Goal: Task Accomplishment & Management: Manage account settings

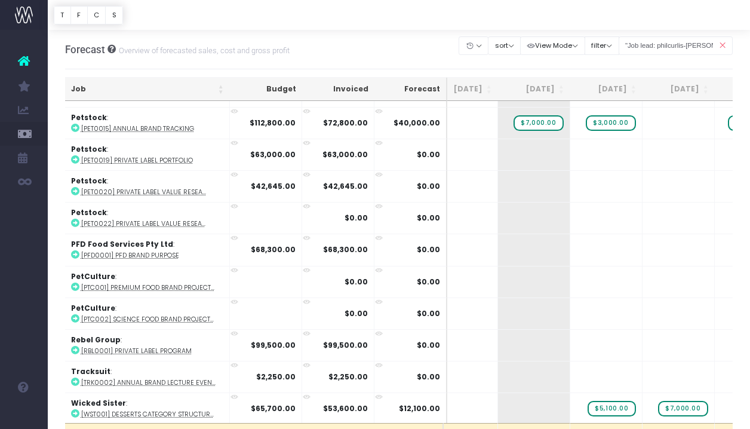
click at [332, 88] on th "Invoiced" at bounding box center [338, 89] width 72 height 23
click at [350, 88] on th "Invoiced" at bounding box center [338, 89] width 72 height 23
click at [465, 84] on th "[DATE]" at bounding box center [462, 89] width 72 height 23
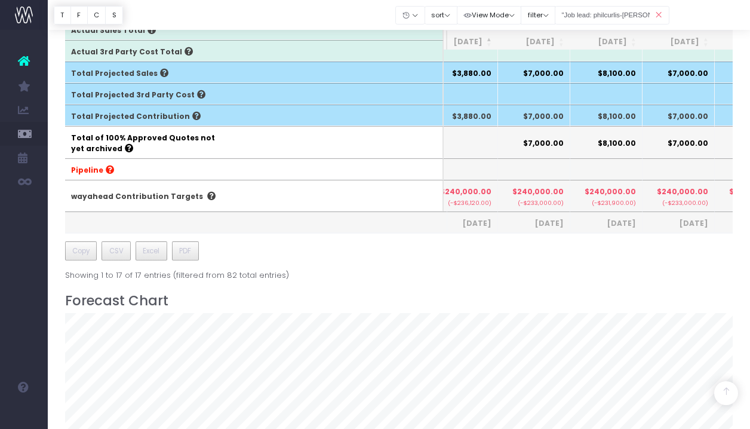
scroll to position [518, 0]
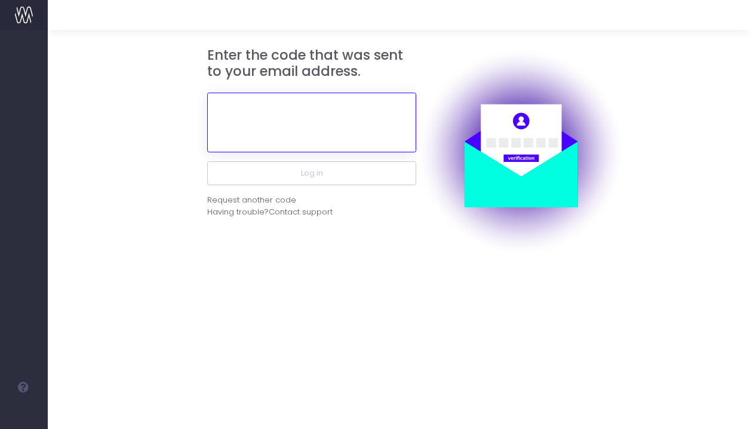
paste input "394368"
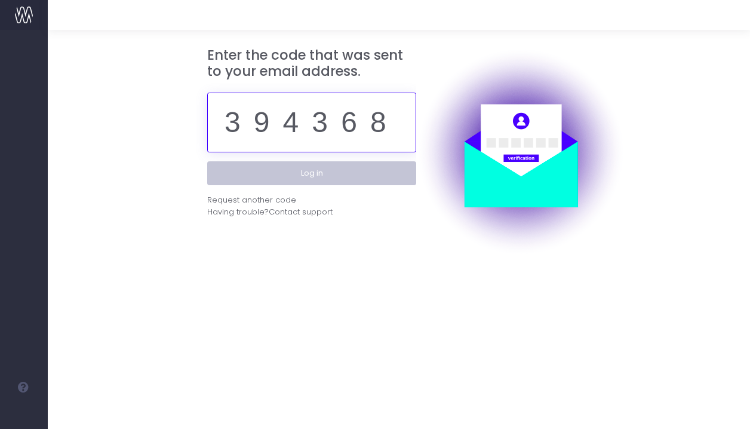
type input "394368"
click at [371, 170] on button "Log in" at bounding box center [311, 173] width 209 height 24
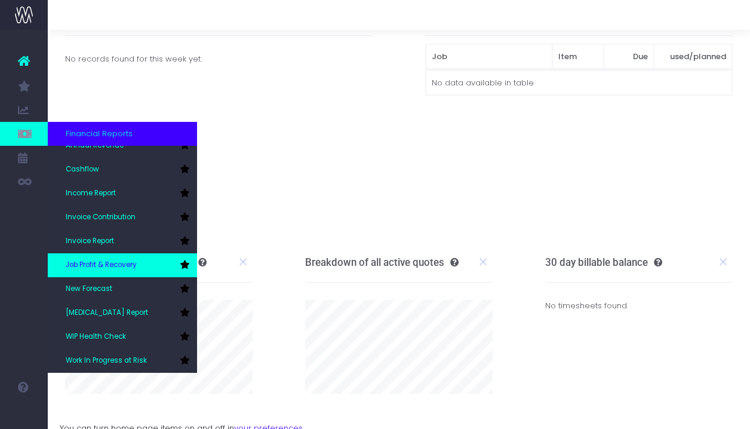
scroll to position [36, 0]
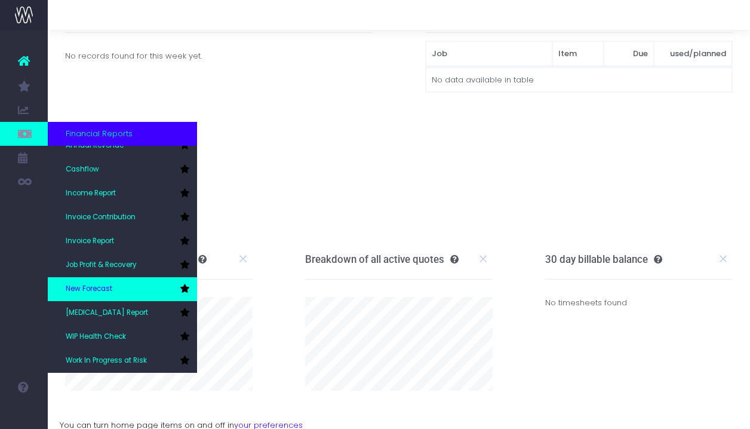
click at [101, 294] on span "New Forecast" at bounding box center [89, 289] width 47 height 11
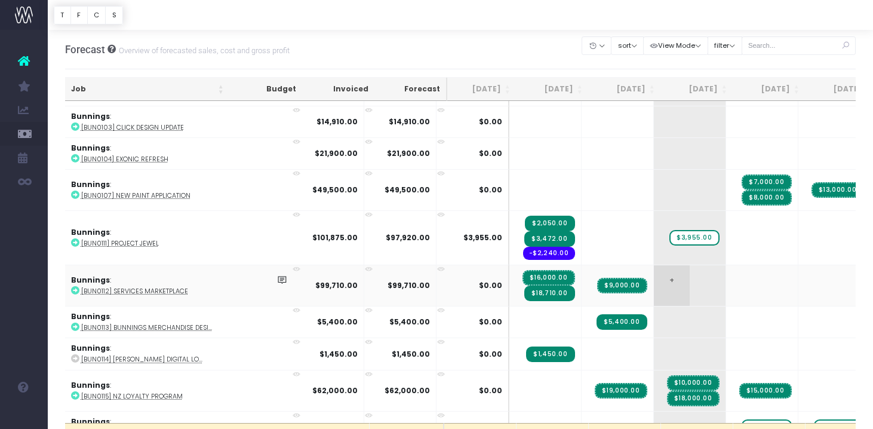
scroll to position [550, 5]
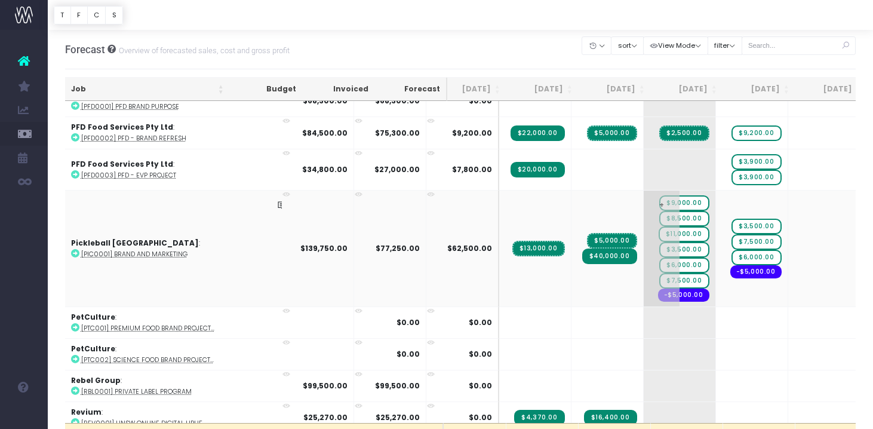
click at [659, 244] on span "$3,500.00" at bounding box center [684, 250] width 50 height 16
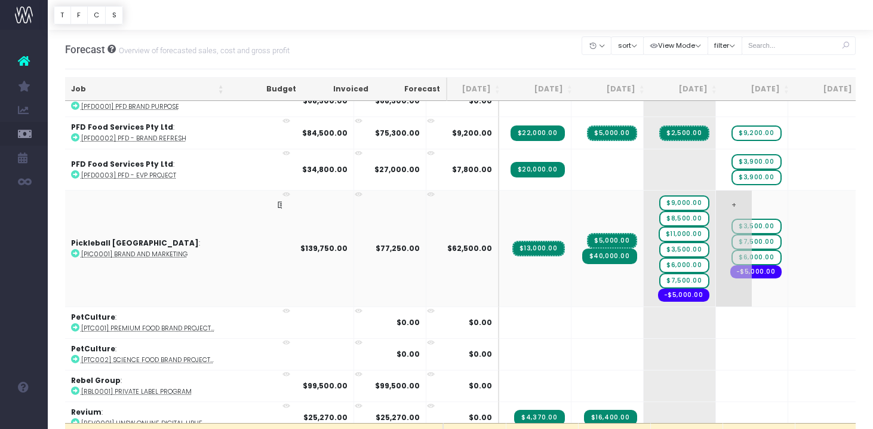
click at [731, 218] on span "$3,500.00" at bounding box center [756, 226] width 50 height 16
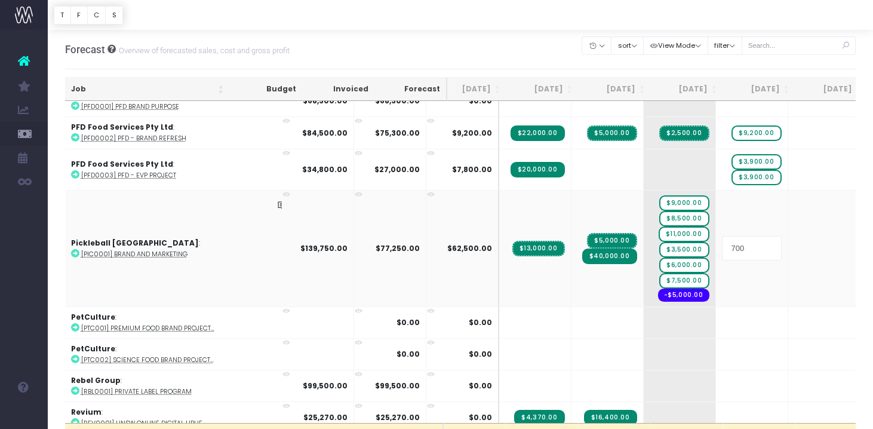
type input "7000"
click at [749, 66] on body "Oh my... this is bad. wayahead wasn't able to load this page. Please contact su…" at bounding box center [436, 214] width 873 height 429
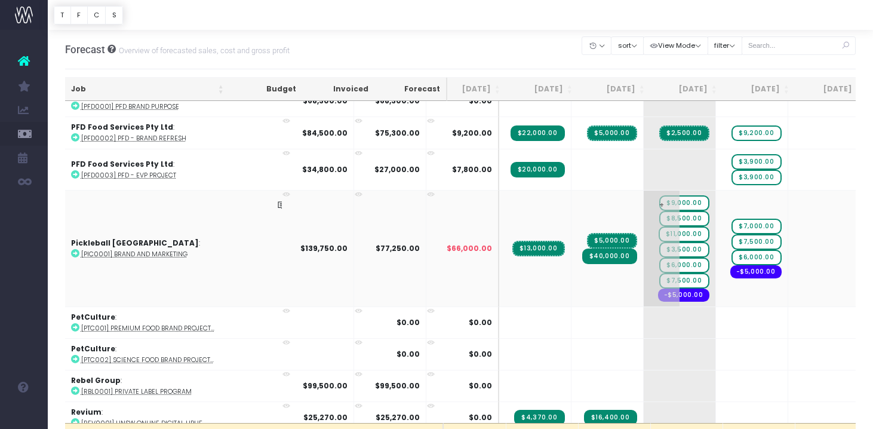
click at [659, 245] on span "$3,500.00" at bounding box center [684, 250] width 50 height 16
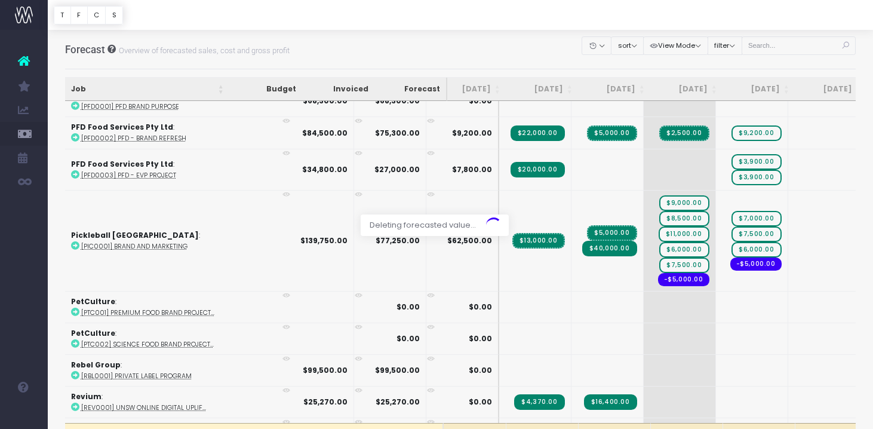
click at [749, 61] on body "Oh my... this is bad. wayahead wasn't able to load this page. Please contact su…" at bounding box center [436, 214] width 873 height 429
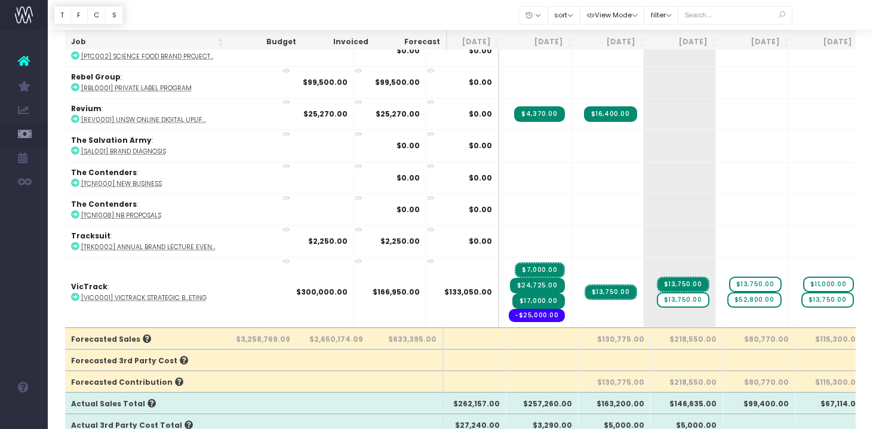
scroll to position [2387, 14]
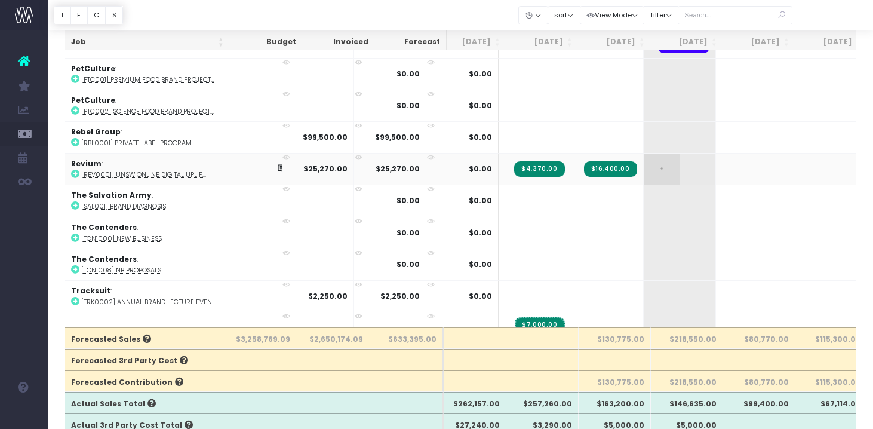
click at [643, 161] on span "+" at bounding box center [661, 168] width 36 height 31
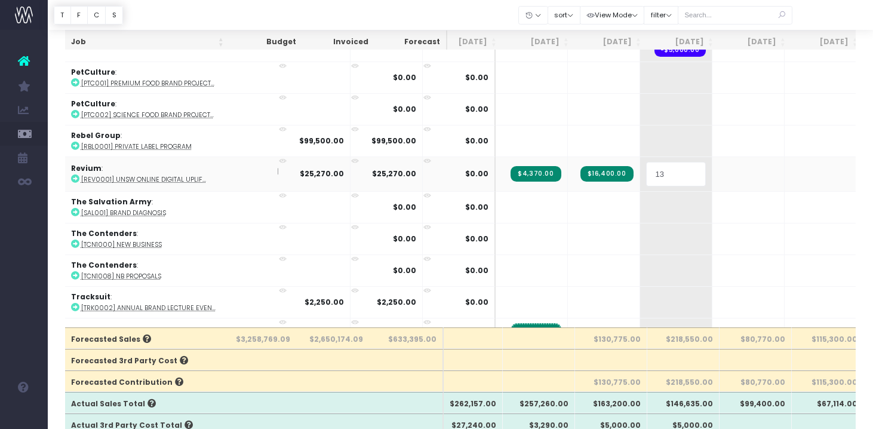
scroll to position [0, 17]
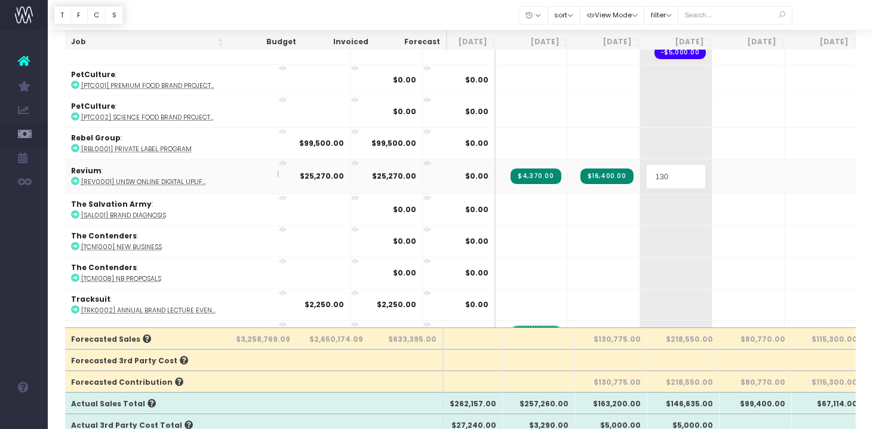
type input "1300"
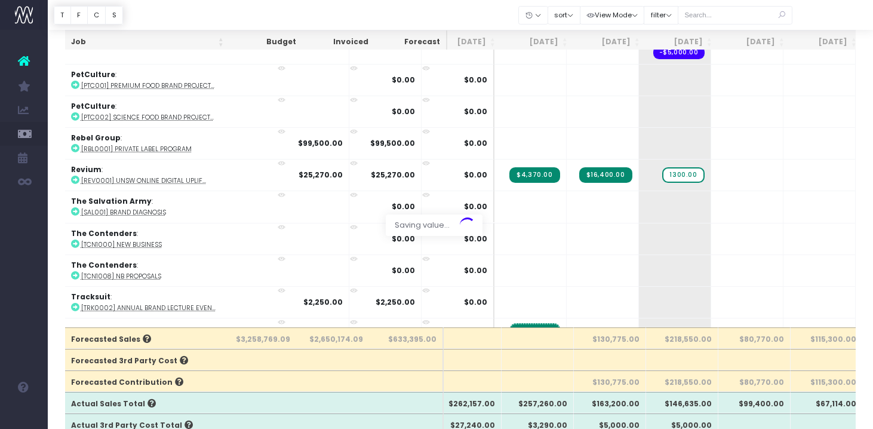
click at [749, 24] on div at bounding box center [460, 15] width 825 height 30
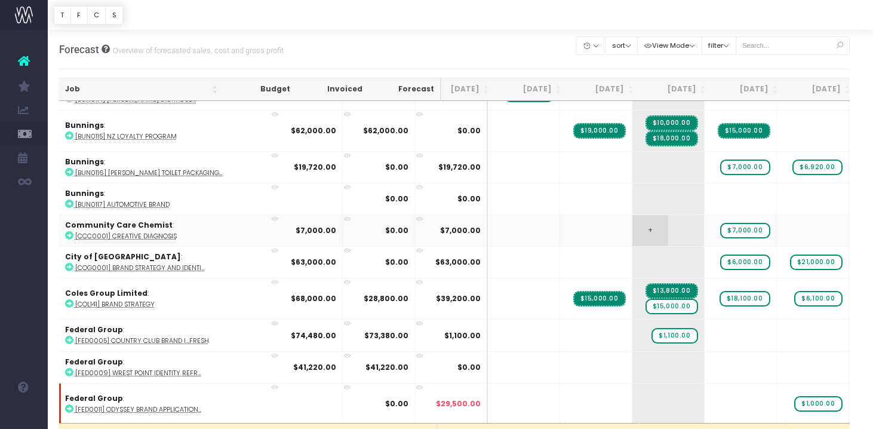
scroll to position [713, 19]
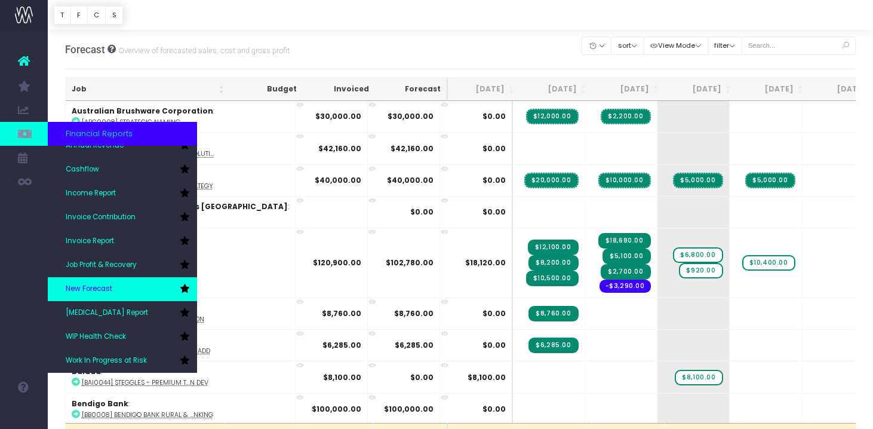
scroll to position [36, 0]
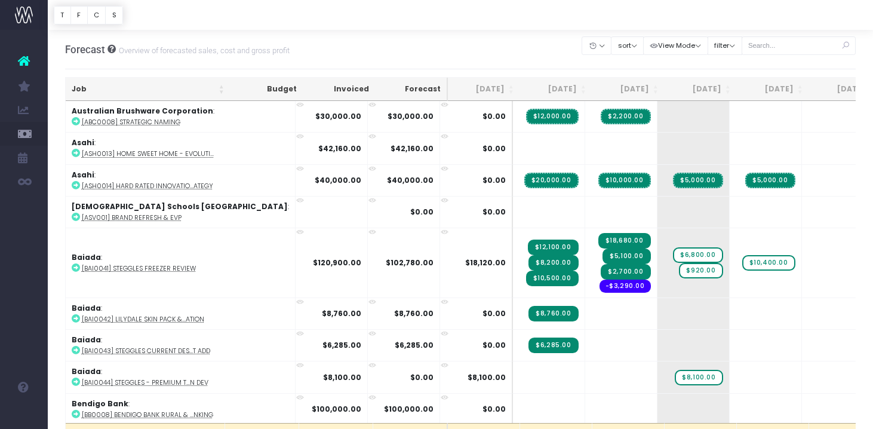
click at [386, 23] on div at bounding box center [460, 15] width 825 height 30
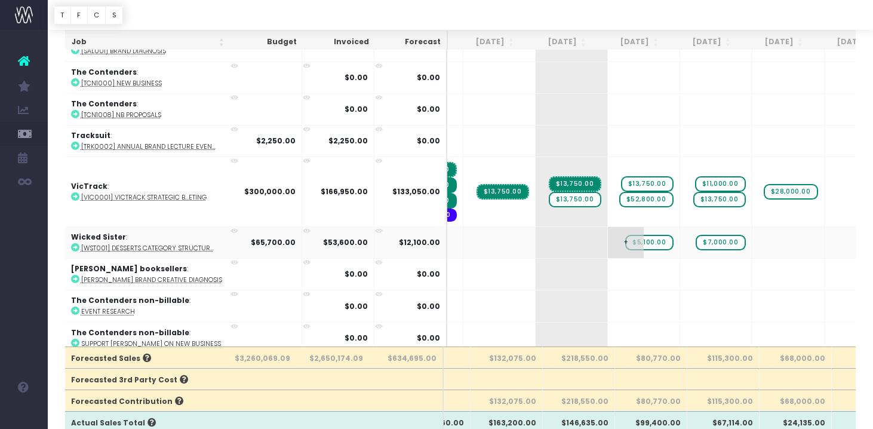
scroll to position [0, 122]
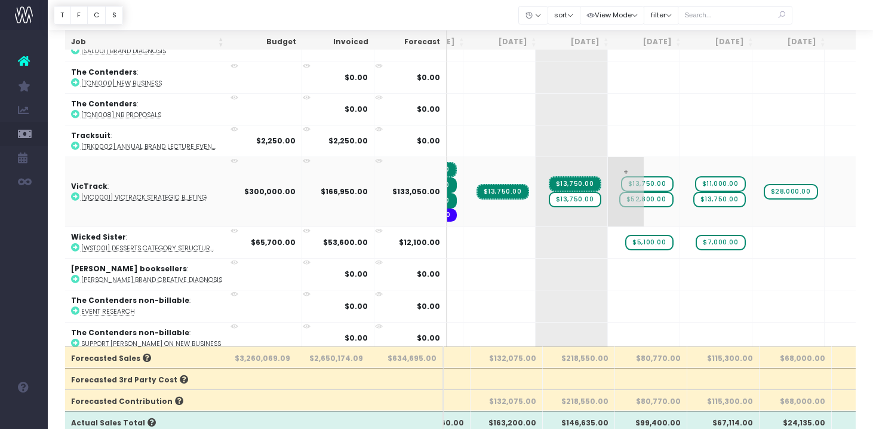
click at [619, 195] on span "$52,800.00" at bounding box center [646, 200] width 54 height 16
type input "33275"
click at [836, 23] on div at bounding box center [460, 15] width 825 height 30
click at [608, 164] on span "+" at bounding box center [626, 191] width 36 height 69
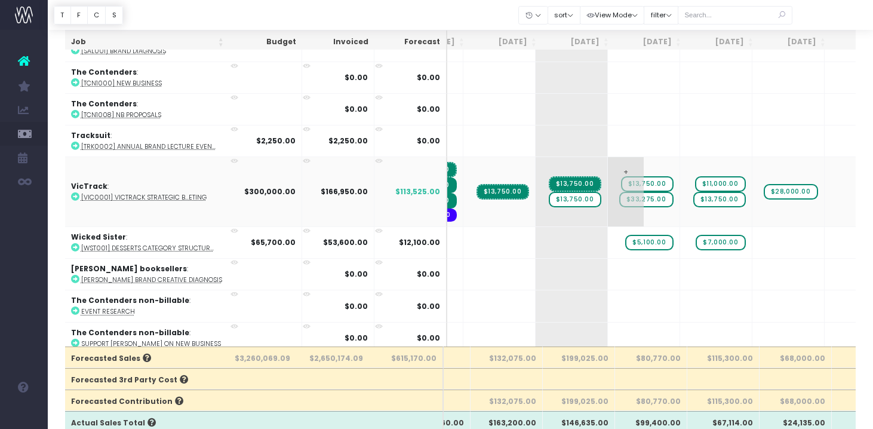
click at [608, 165] on span "+" at bounding box center [626, 191] width 36 height 69
click at [608, 164] on span "+" at bounding box center [626, 191] width 36 height 69
click at [608, 163] on span "+" at bounding box center [626, 191] width 36 height 69
click at [836, 18] on div at bounding box center [460, 15] width 825 height 30
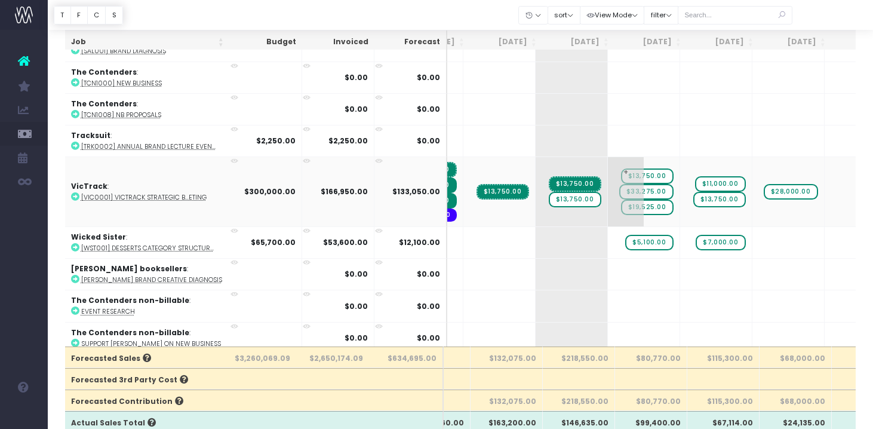
click at [608, 201] on span "+" at bounding box center [626, 191] width 36 height 69
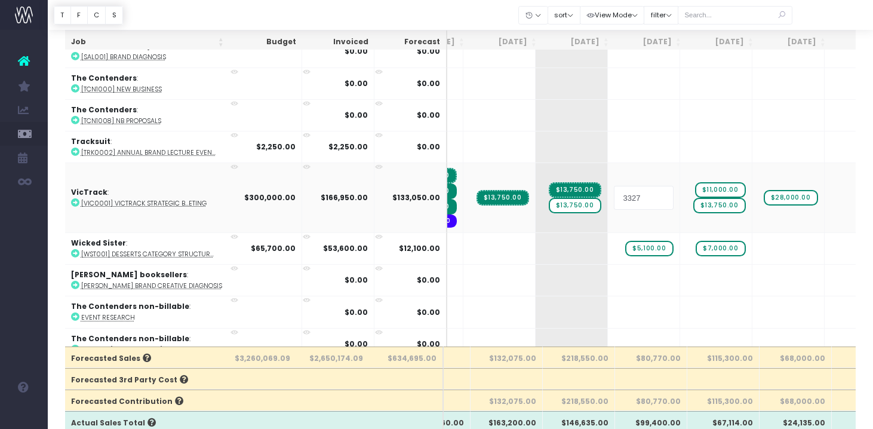
scroll to position [0, 121]
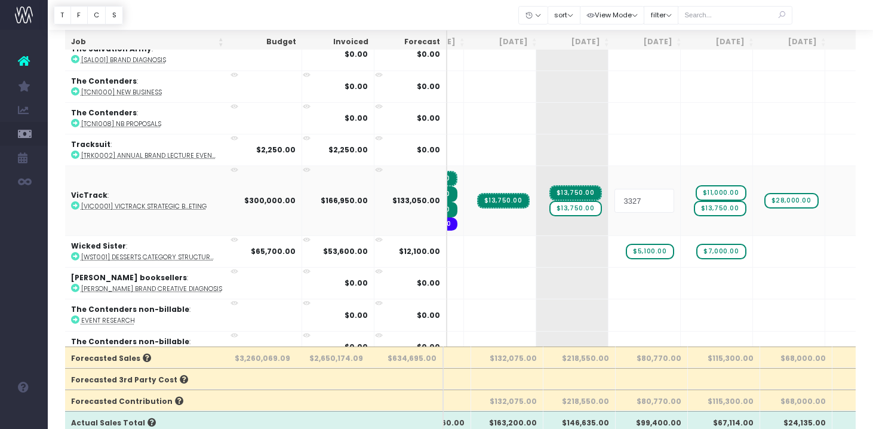
type input "33275"
click at [836, 23] on div at bounding box center [460, 15] width 825 height 30
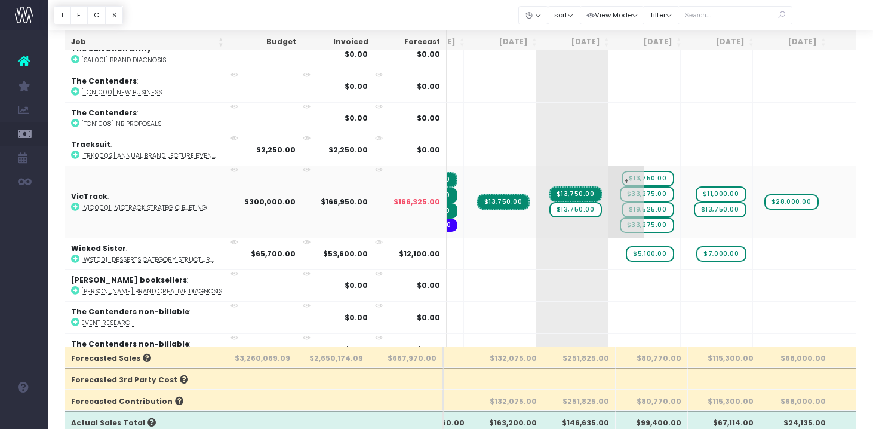
click at [621, 205] on span "$19,525.00" at bounding box center [647, 210] width 53 height 16
click at [818, 14] on div at bounding box center [460, 15] width 825 height 30
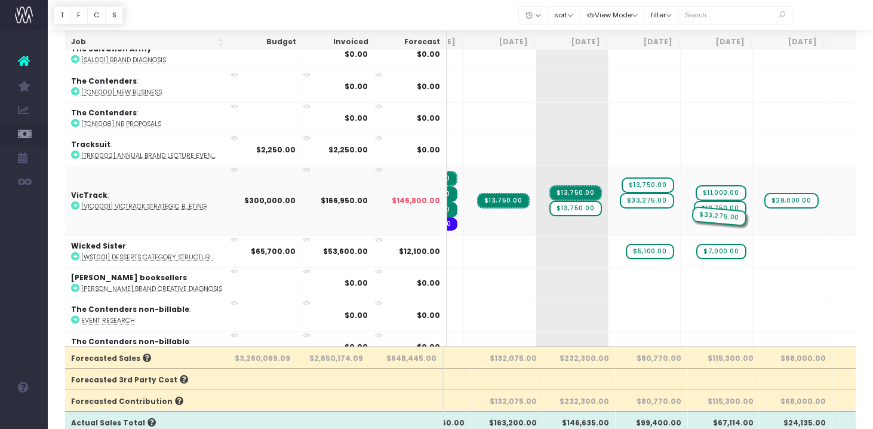
drag, startPoint x: 586, startPoint y: 211, endPoint x: 660, endPoint y: 215, distance: 74.2
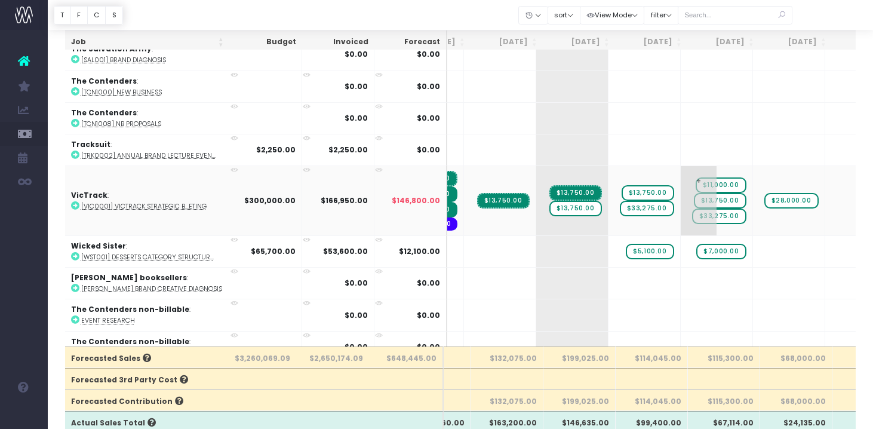
click at [694, 195] on span "$13,750.00" at bounding box center [720, 201] width 53 height 16
click at [814, 27] on div at bounding box center [460, 15] width 825 height 30
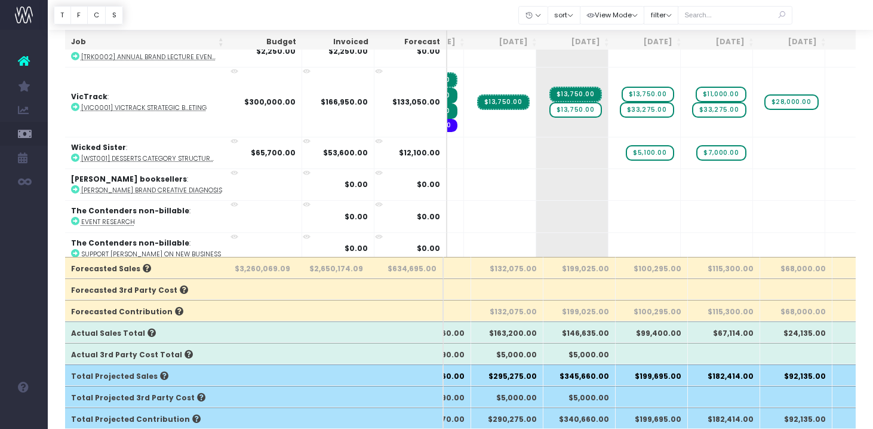
scroll to position [116, 0]
